Goal: Complete application form

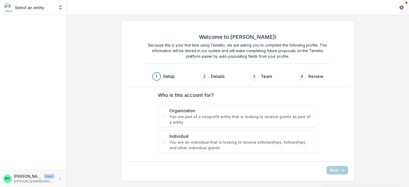
click at [176, 117] on span "You are part of a nonprofit entity that is looking to receive grants as part of…" at bounding box center [241, 119] width 144 height 11
